Goal: Find contact information: Find contact information

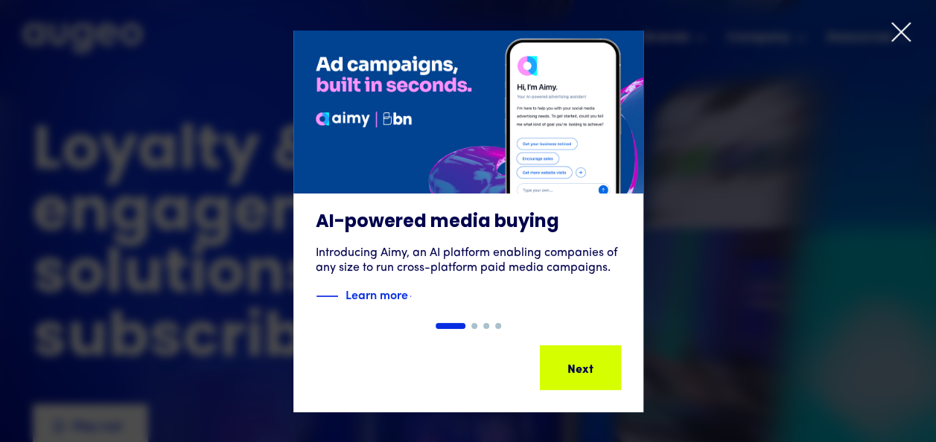
click at [907, 36] on icon at bounding box center [900, 32] width 22 height 22
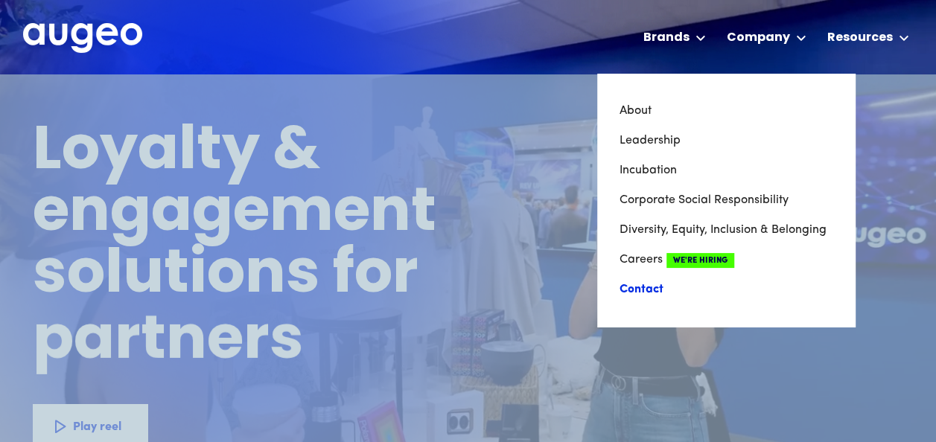
click at [637, 290] on link "Contact" at bounding box center [725, 290] width 213 height 30
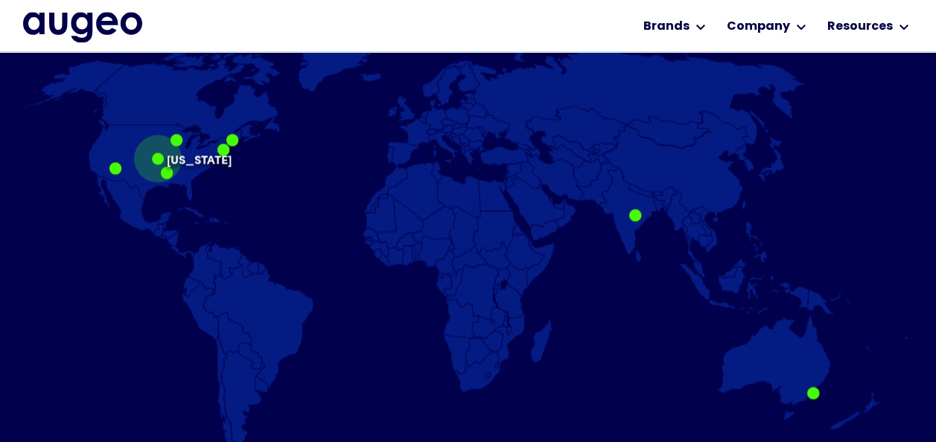
scroll to position [975, 0]
click at [160, 159] on div at bounding box center [158, 159] width 12 height 12
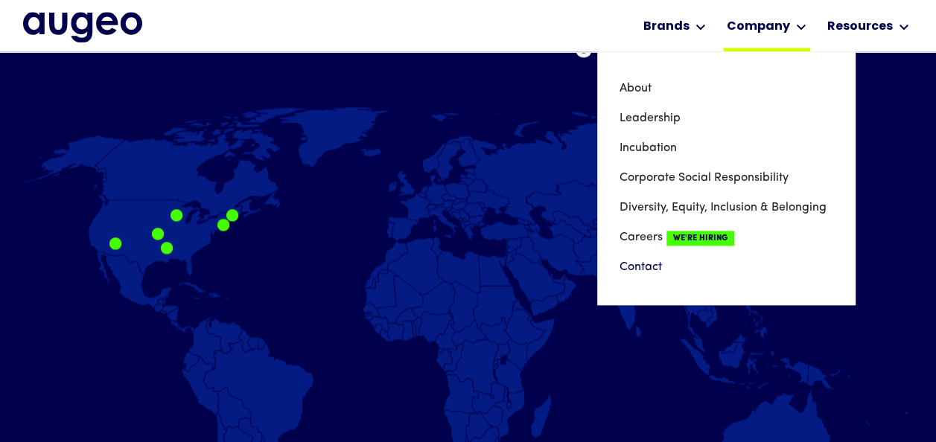
scroll to position [900, 0]
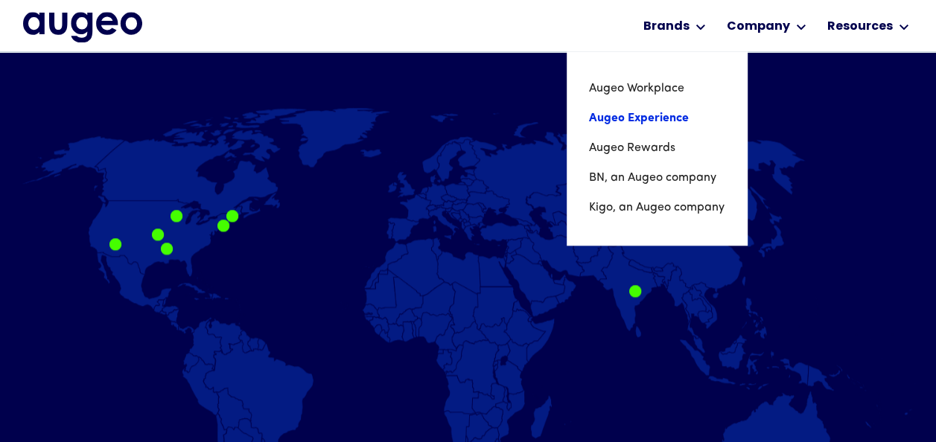
click at [657, 111] on link "Augeo Experience" at bounding box center [656, 118] width 135 height 30
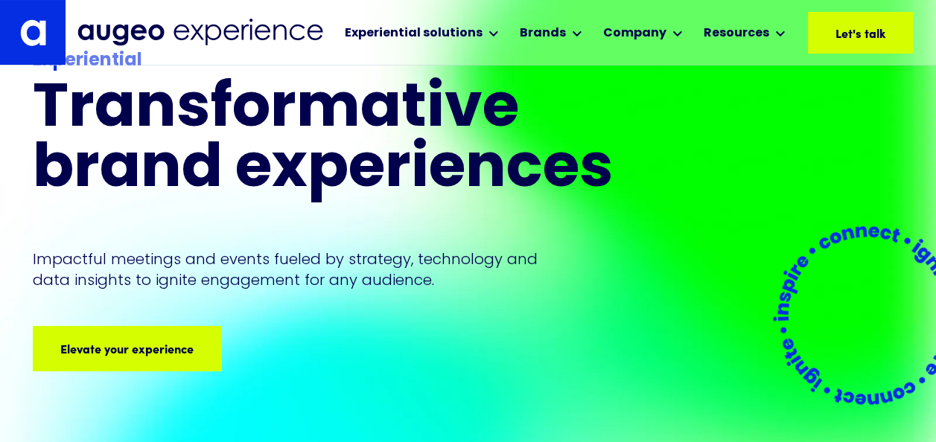
scroll to position [74, 0]
